Goal: Information Seeking & Learning: Learn about a topic

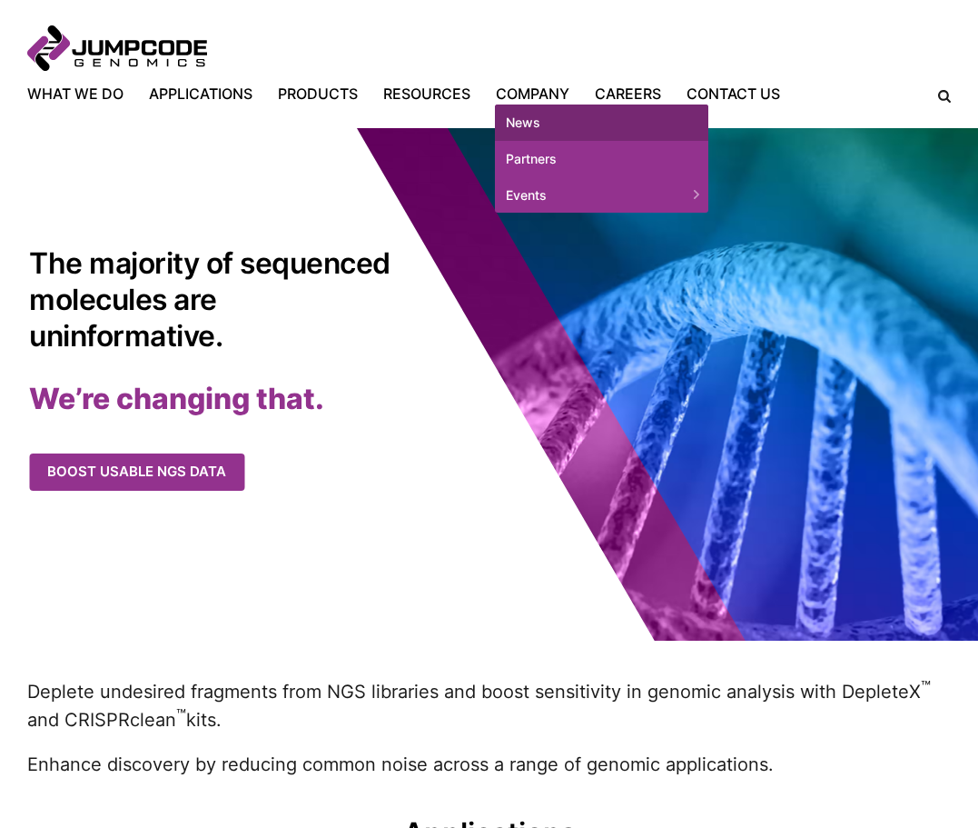
click at [518, 117] on link "News" at bounding box center [601, 122] width 213 height 36
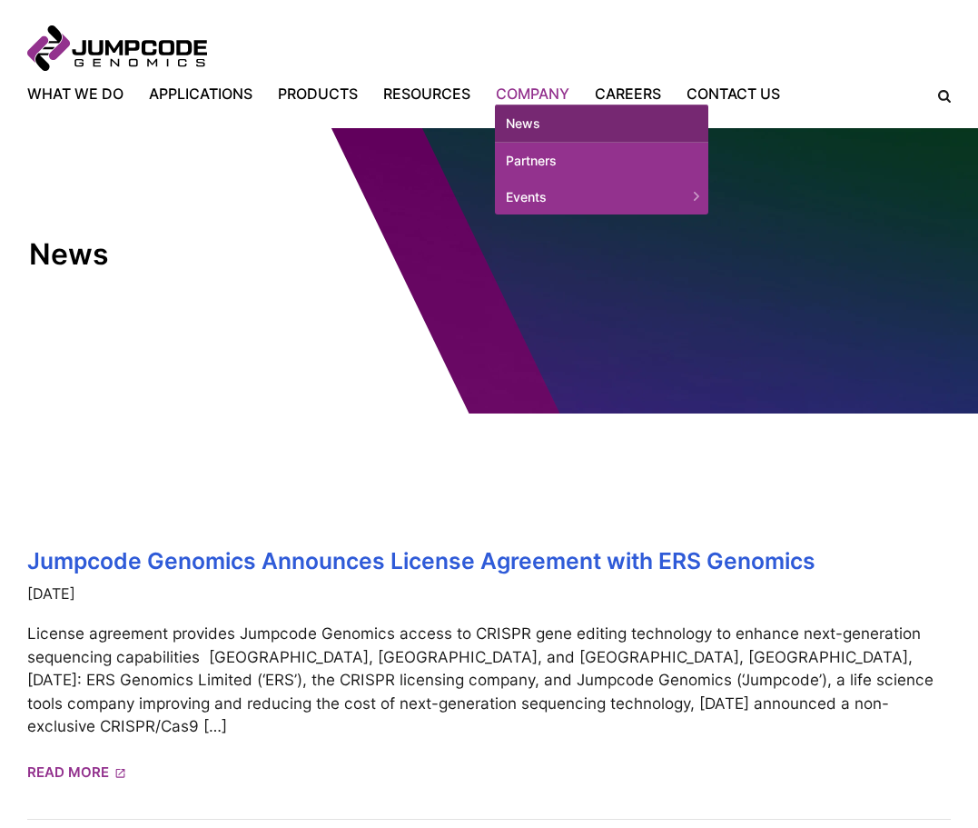
click at [531, 91] on link "Company" at bounding box center [532, 94] width 99 height 22
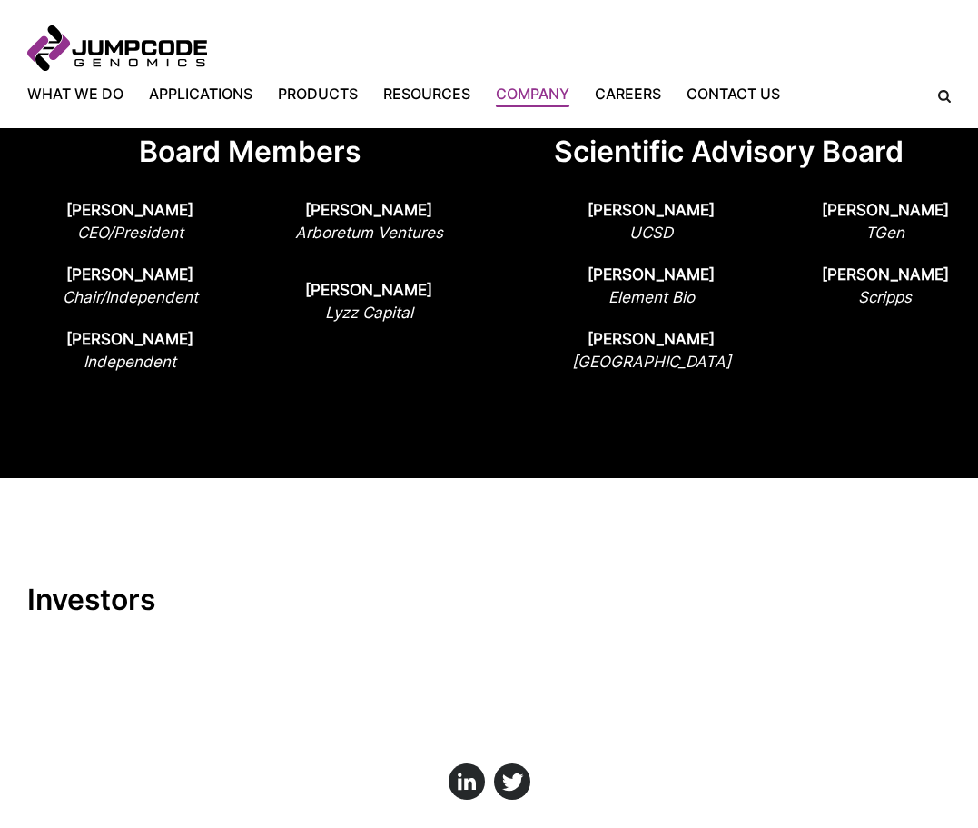
scroll to position [1831, 0]
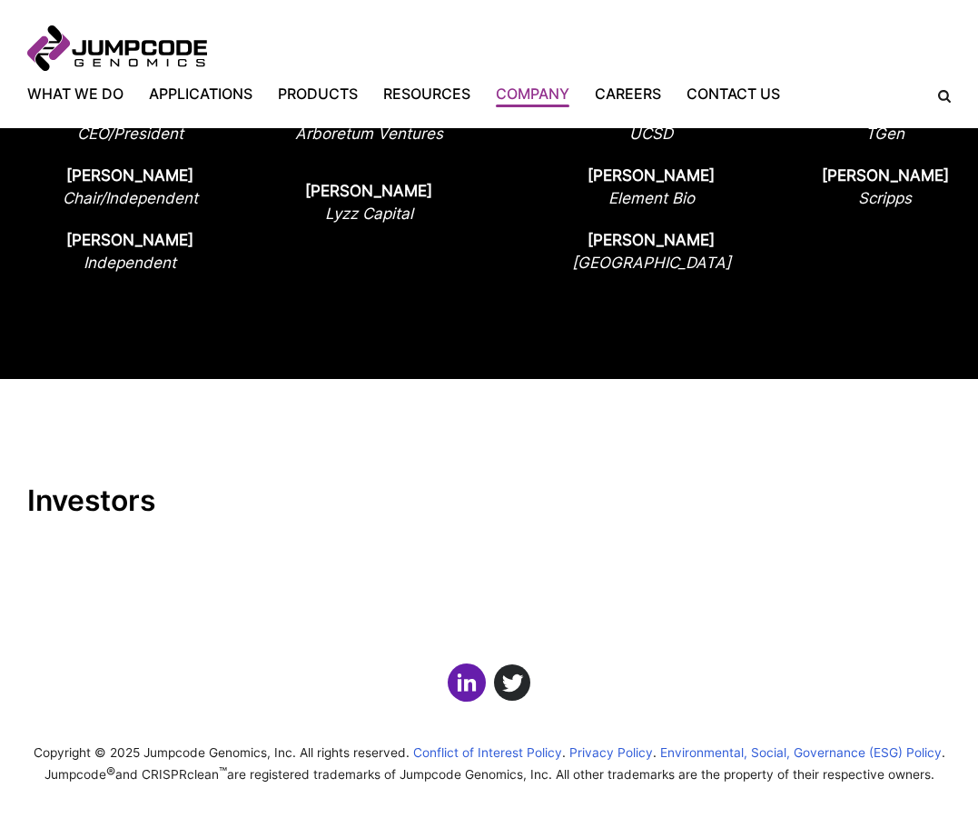
click at [467, 680] on link "Click here to view us on LinkedIn" at bounding box center [467, 682] width 38 height 38
